Goal: Contribute content: Add original content to the website for others to see

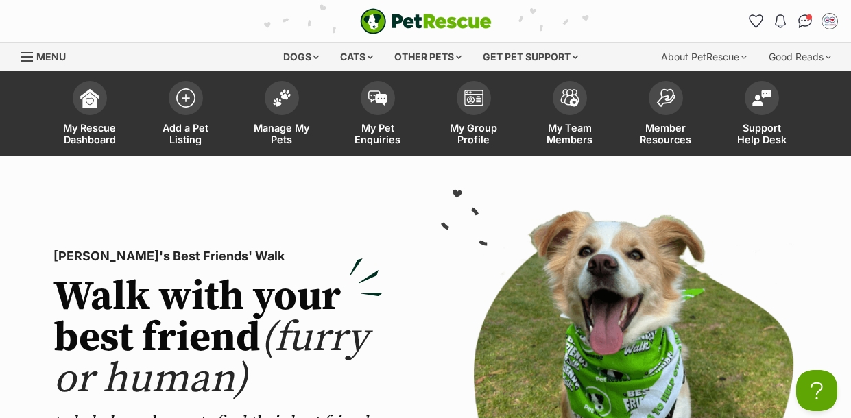
click at [774, 202] on div "[PERSON_NAME]'s Best Friends' Walk Walk with your best friend (furry or human) …" at bounding box center [425, 423] width 829 height 448
click at [276, 101] on img at bounding box center [281, 95] width 19 height 18
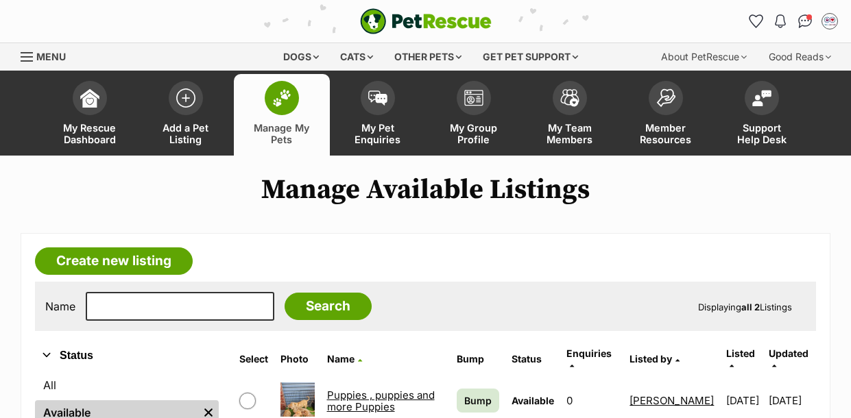
click at [340, 389] on link "Puppies , puppies and more Puppies" at bounding box center [381, 401] width 108 height 25
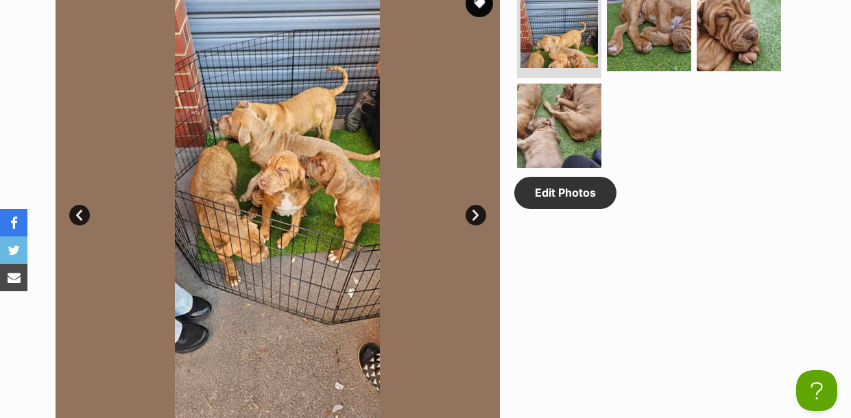
scroll to position [685, 0]
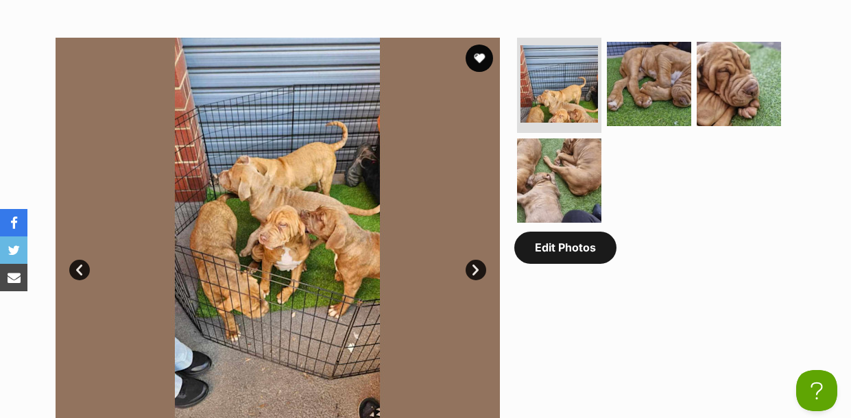
click at [595, 253] on link "Edit Photos" at bounding box center [565, 248] width 102 height 32
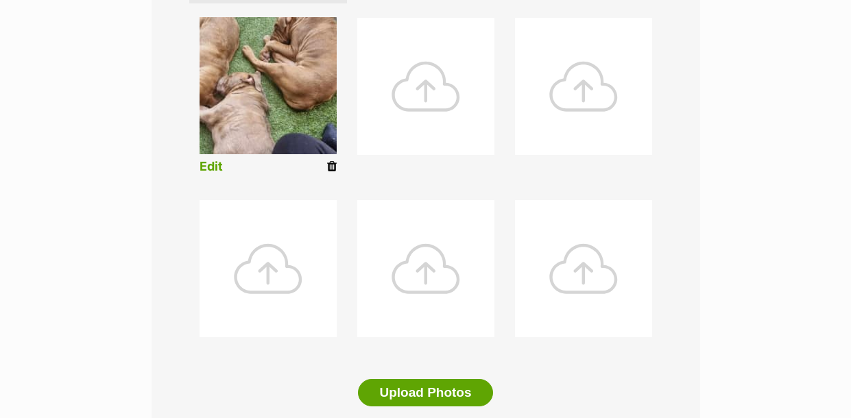
scroll to position [548, 0]
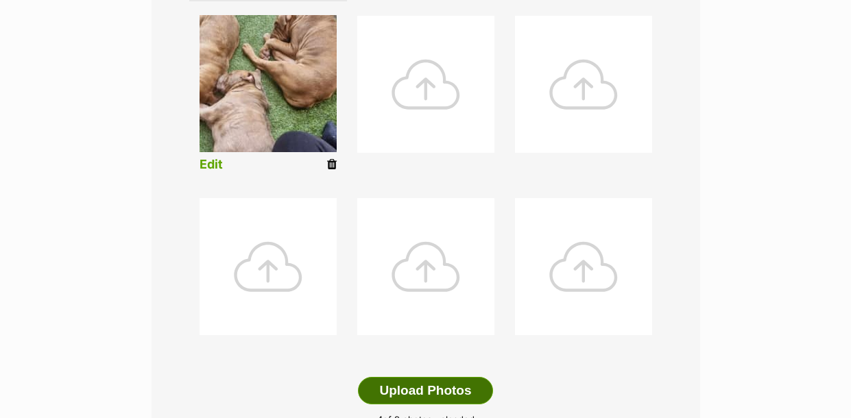
click at [393, 388] on button "Upload Photos" at bounding box center [425, 390] width 134 height 27
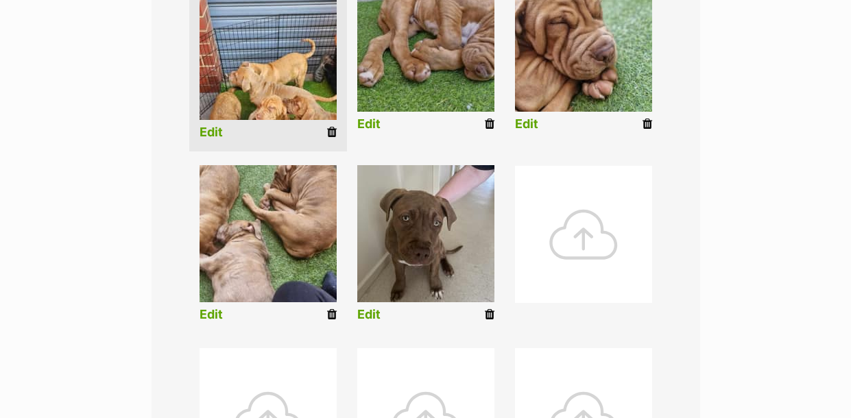
scroll to position [411, 0]
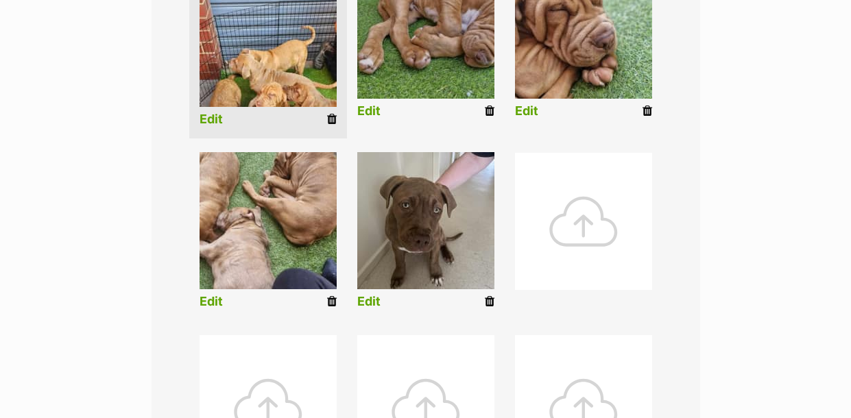
click at [372, 304] on link "Edit" at bounding box center [368, 302] width 23 height 14
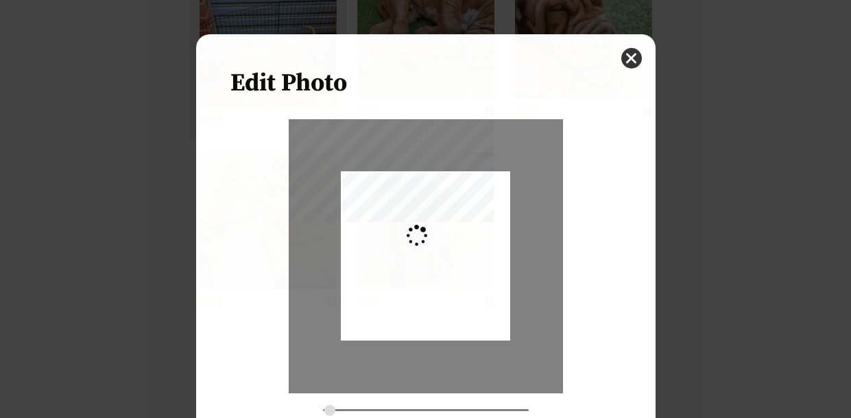
scroll to position [0, 0]
type input "0.2744"
click at [625, 56] on button "close" at bounding box center [631, 58] width 21 height 21
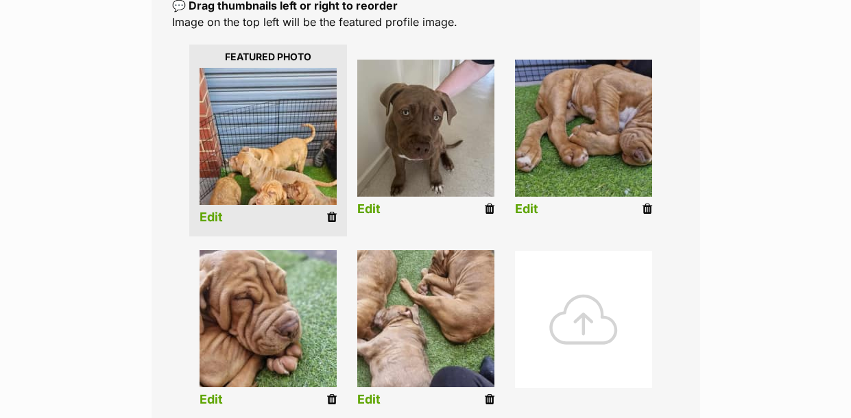
scroll to position [245, 0]
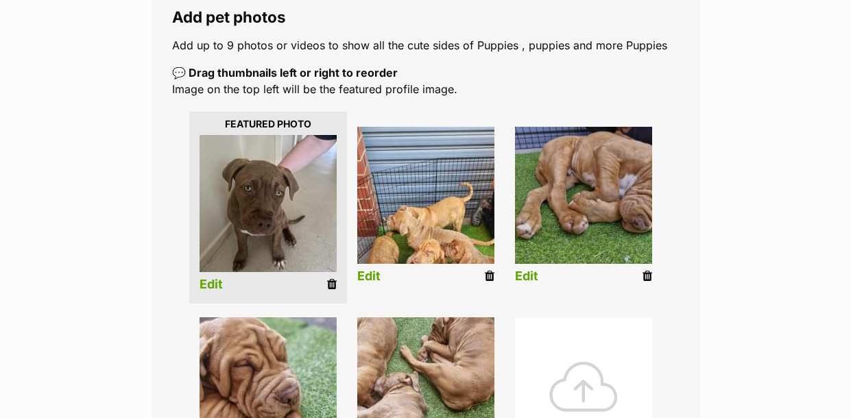
click at [771, 112] on div "Editing Puppies , puppies and more Puppies's photos Add pet photos Add up to 9 …" at bounding box center [425, 376] width 851 height 877
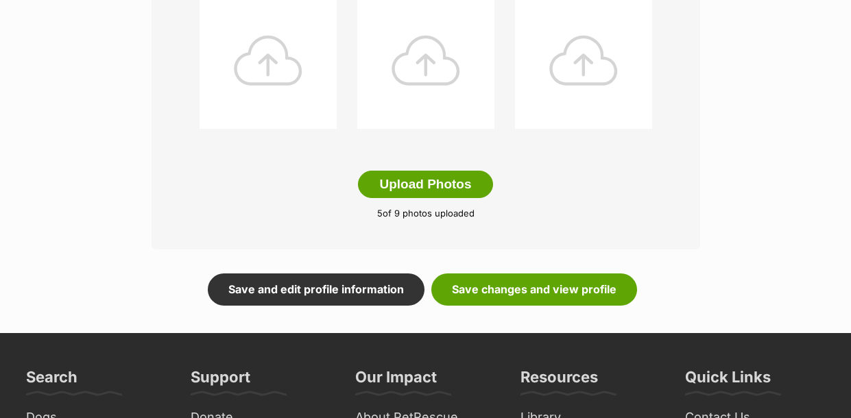
scroll to position [766, 0]
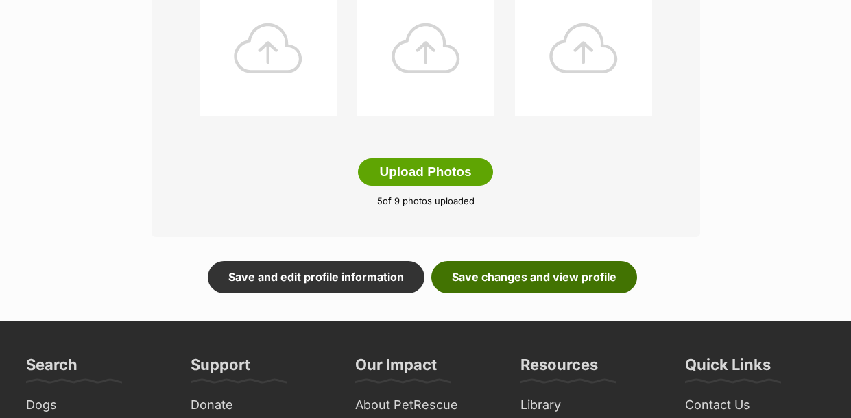
click at [508, 282] on link "Save changes and view profile" at bounding box center [534, 277] width 206 height 32
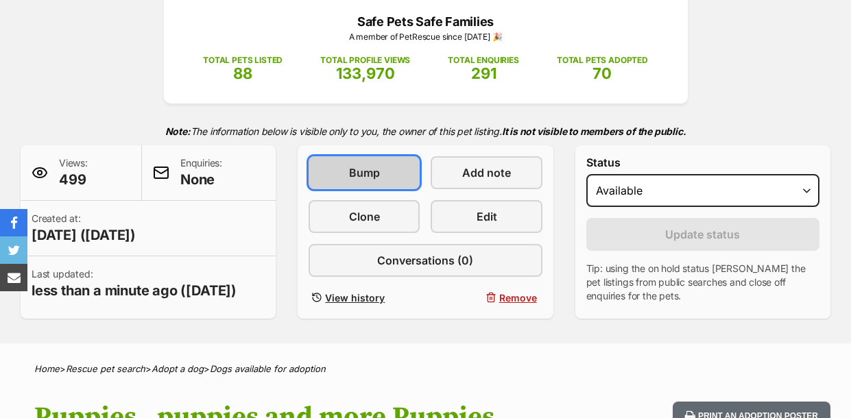
click at [377, 172] on span "Bump" at bounding box center [364, 172] width 31 height 16
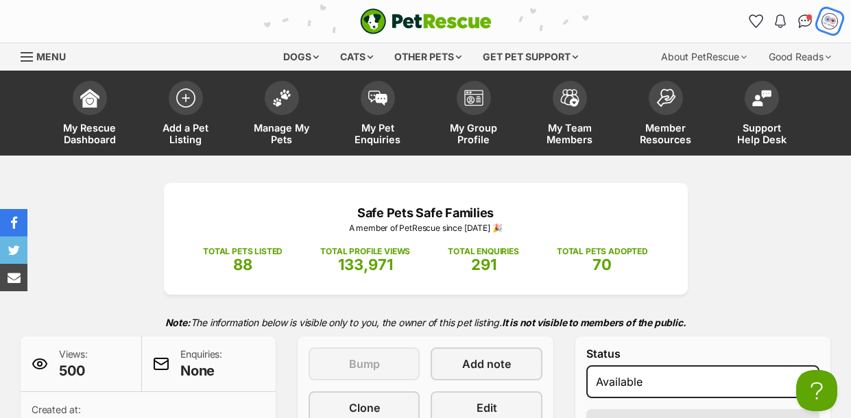
click at [830, 23] on img "My account" at bounding box center [829, 21] width 18 height 18
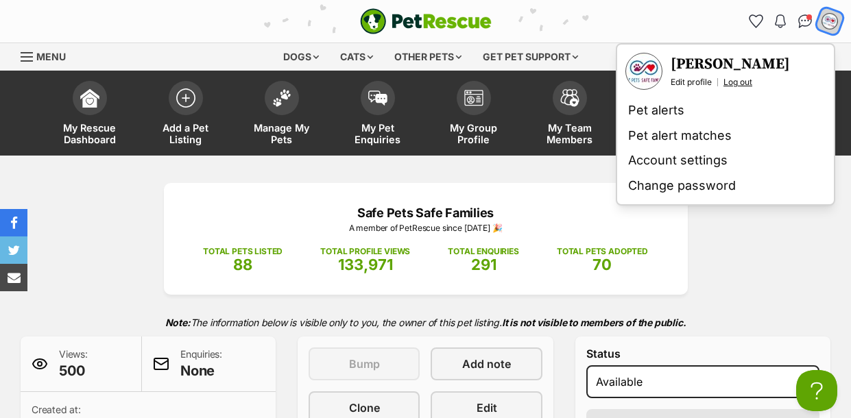
click at [739, 82] on link "Log out" at bounding box center [737, 82] width 29 height 11
